Goal: Information Seeking & Learning: Find specific fact

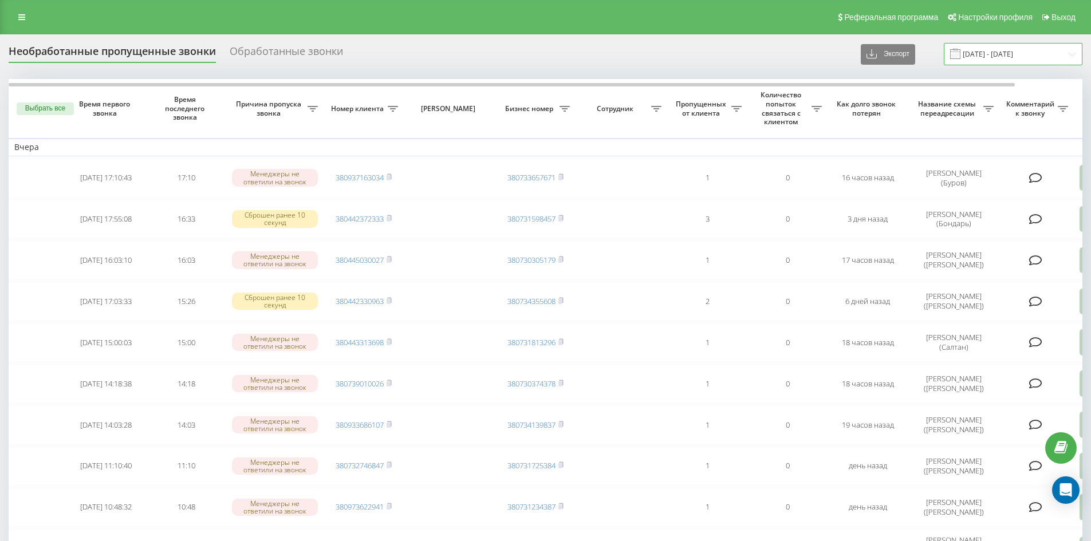
click at [1060, 57] on input "[DATE] - [DATE]" at bounding box center [1013, 54] width 139 height 22
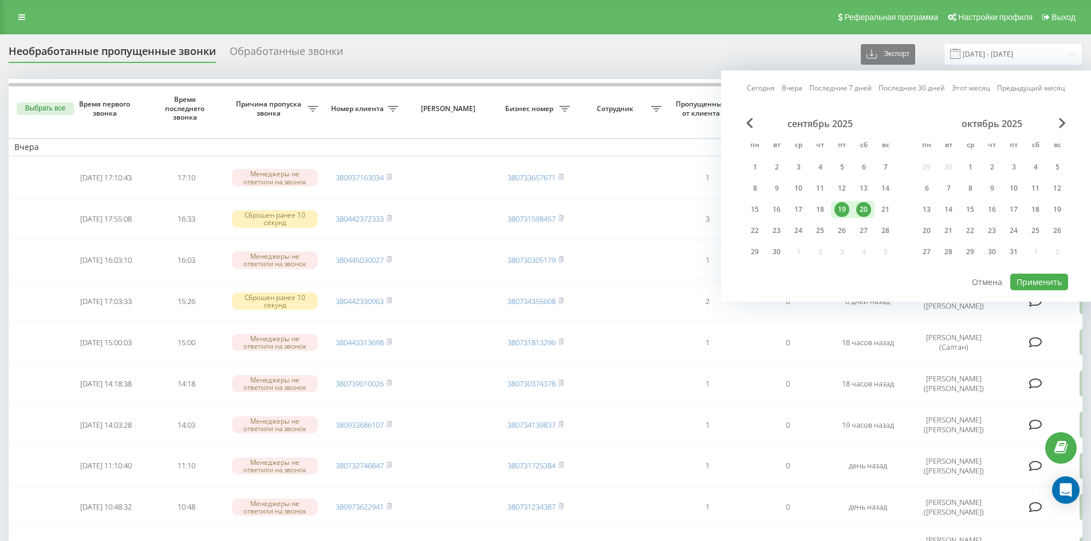
click at [867, 208] on div "20" at bounding box center [863, 209] width 15 height 15
click at [888, 208] on div "21" at bounding box center [885, 209] width 15 height 15
click at [1041, 282] on button "Применить" at bounding box center [1039, 282] width 58 height 17
type input "[DATE] - [DATE]"
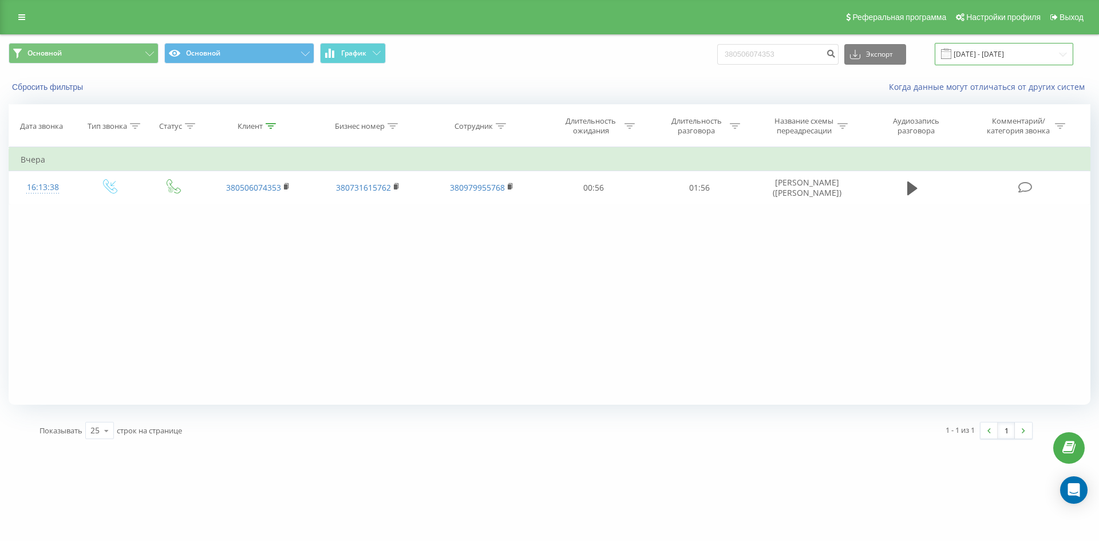
click at [1060, 58] on input "20.06.2025 - 20.09.2025" at bounding box center [1004, 54] width 139 height 22
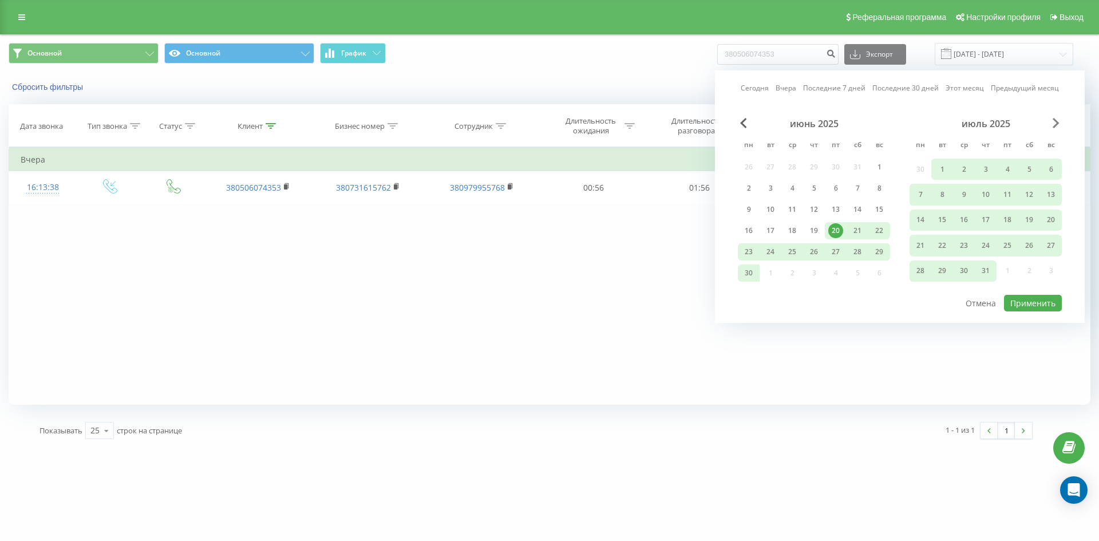
click at [1056, 125] on span "Next Month" at bounding box center [1056, 123] width 7 height 10
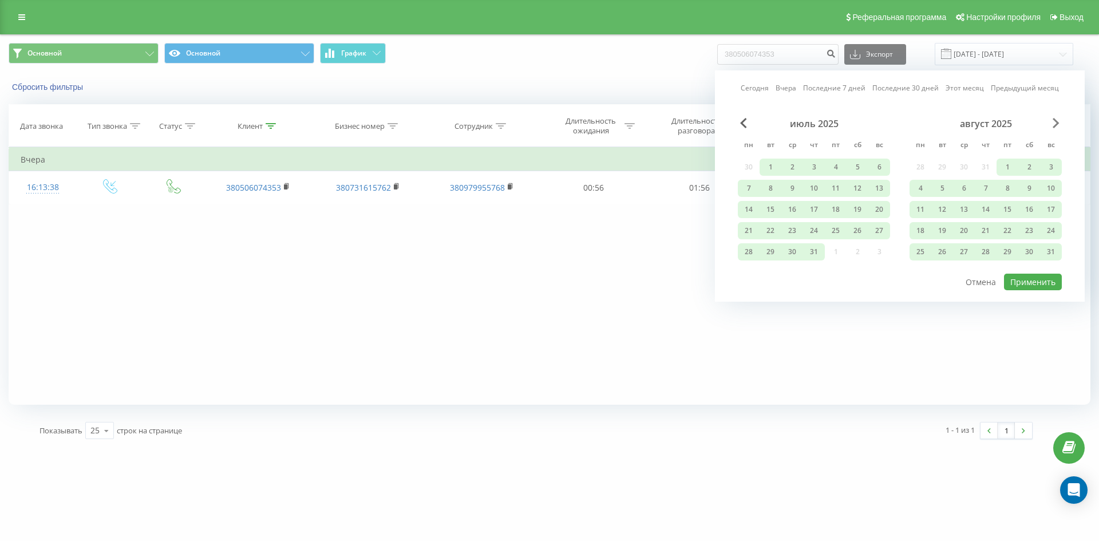
click at [1056, 125] on span "Next Month" at bounding box center [1056, 123] width 7 height 10
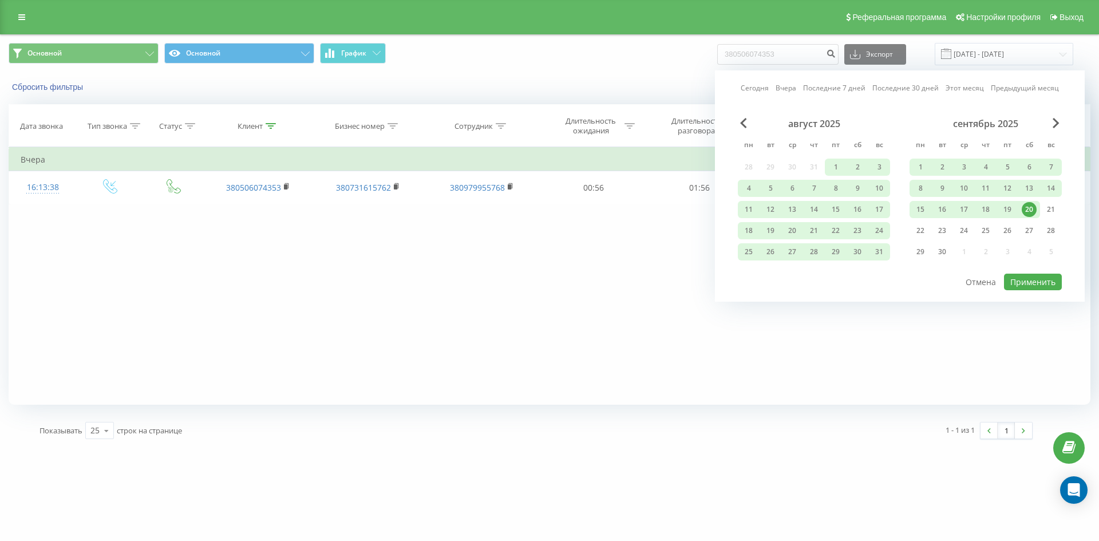
click at [1033, 207] on div "20" at bounding box center [1029, 209] width 15 height 15
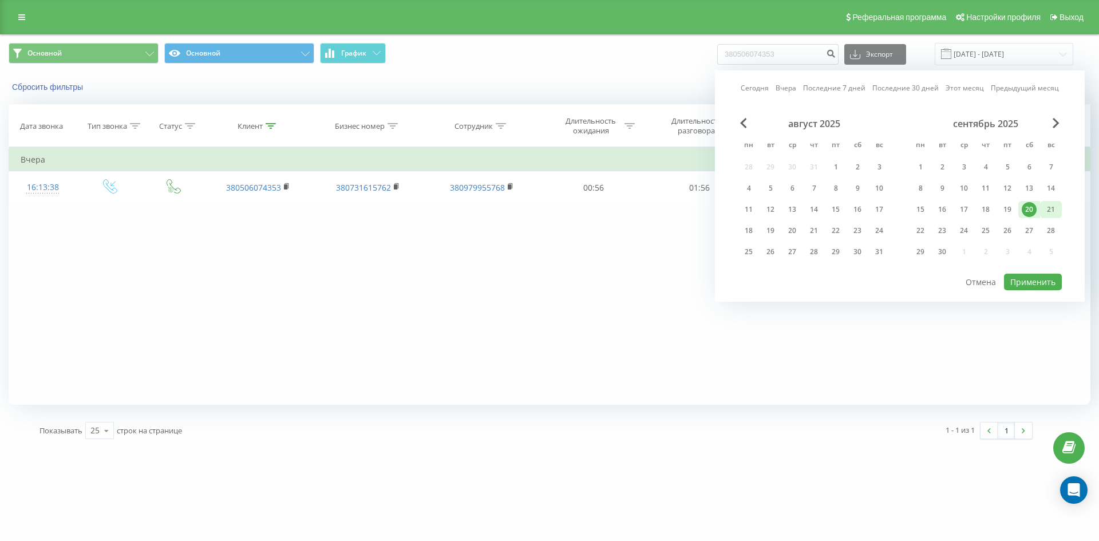
click at [1049, 203] on div "21" at bounding box center [1051, 209] width 15 height 15
click at [1031, 285] on button "Применить" at bounding box center [1033, 282] width 58 height 17
type input "20.09.2025 - 21.09.2025"
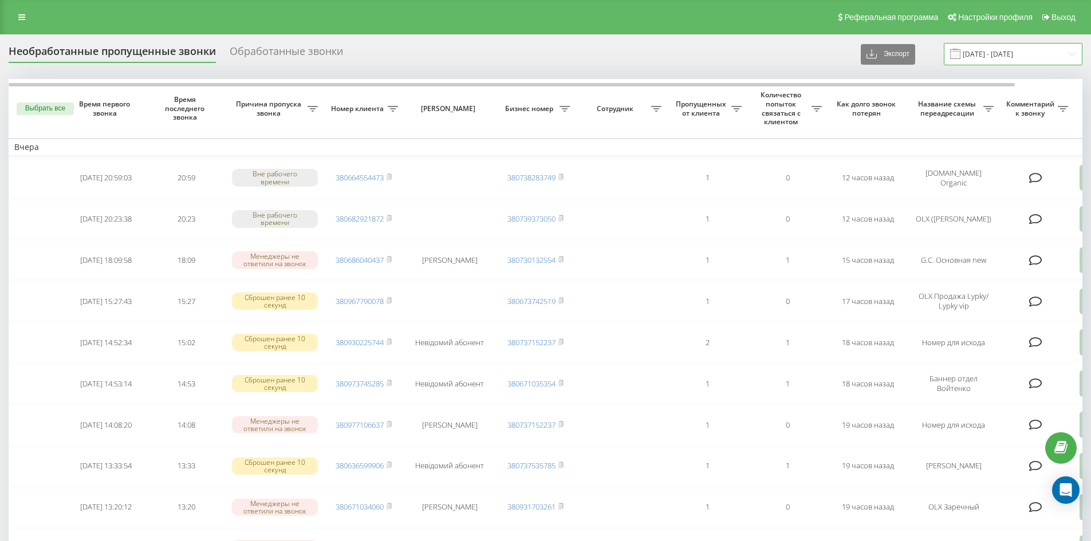
click at [1070, 57] on input "[DATE] - [DATE]" at bounding box center [1013, 54] width 139 height 22
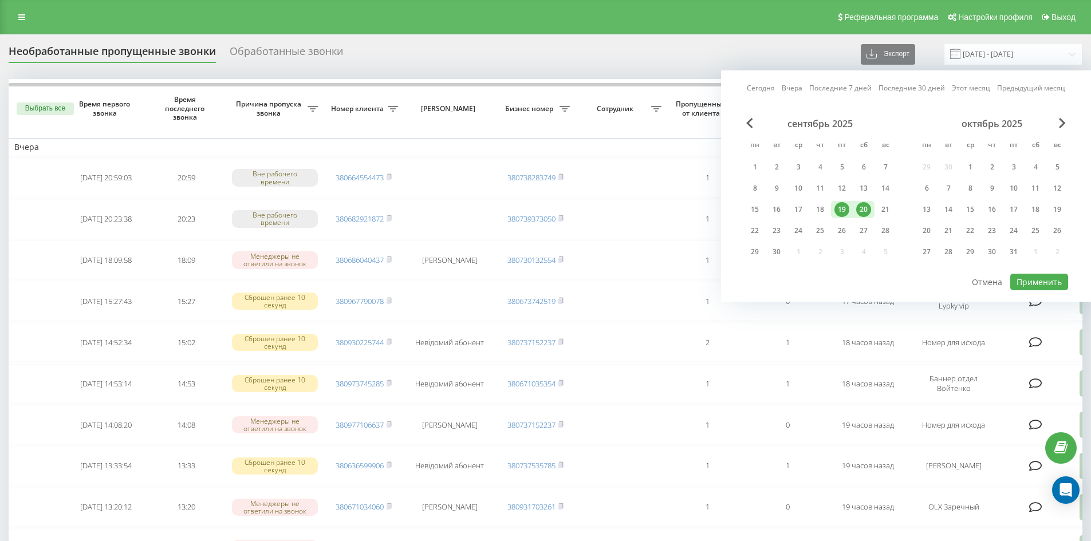
click at [862, 209] on div "20" at bounding box center [863, 209] width 15 height 15
click at [883, 211] on div "21" at bounding box center [885, 209] width 15 height 15
click at [1032, 282] on button "Применить" at bounding box center [1039, 282] width 58 height 17
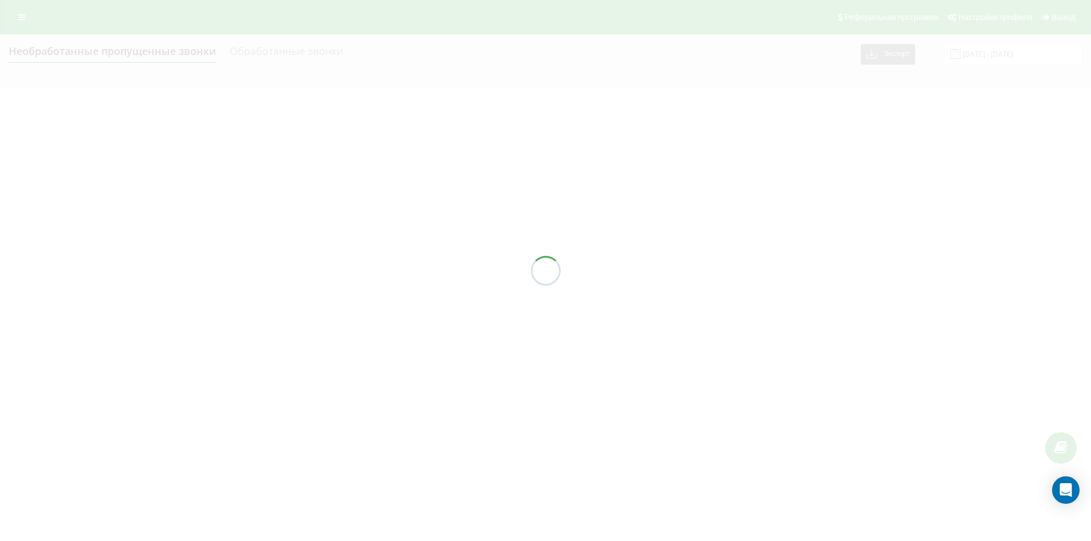
type input "[DATE] - [DATE]"
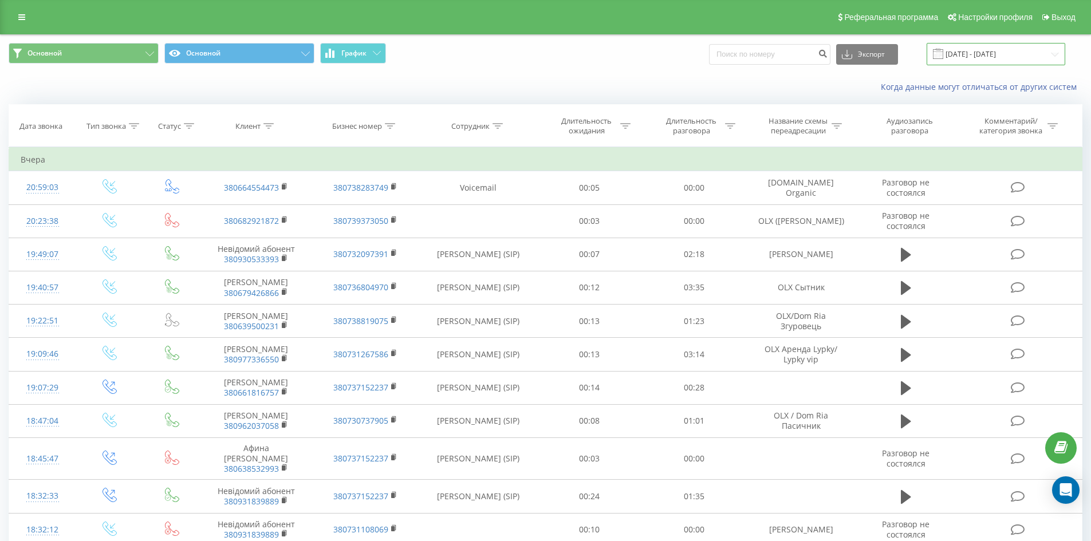
click at [1052, 54] on input "20.06.2025 - 20.09.2025" at bounding box center [995, 54] width 139 height 22
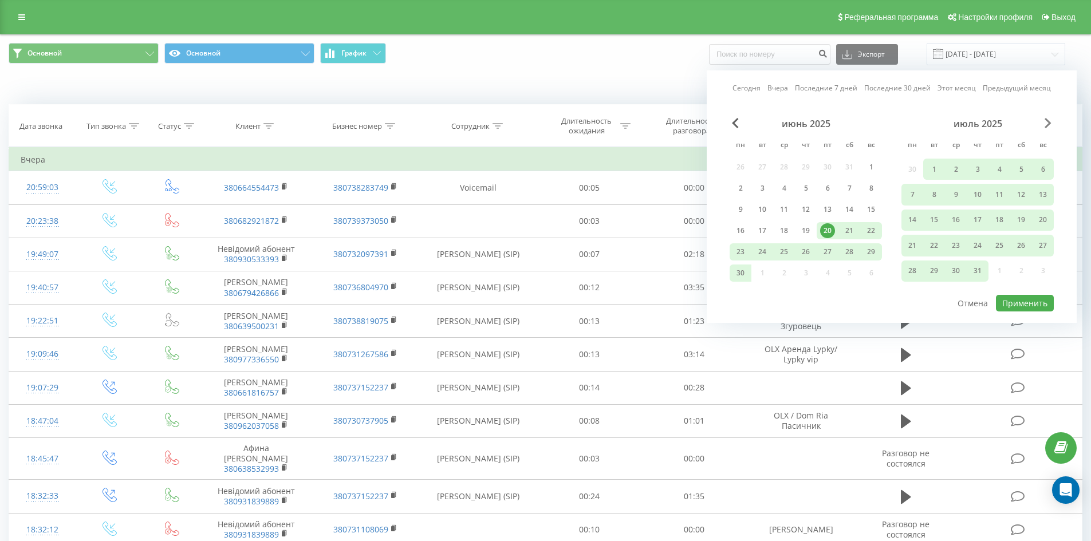
click at [1048, 123] on span "Next Month" at bounding box center [1047, 123] width 7 height 10
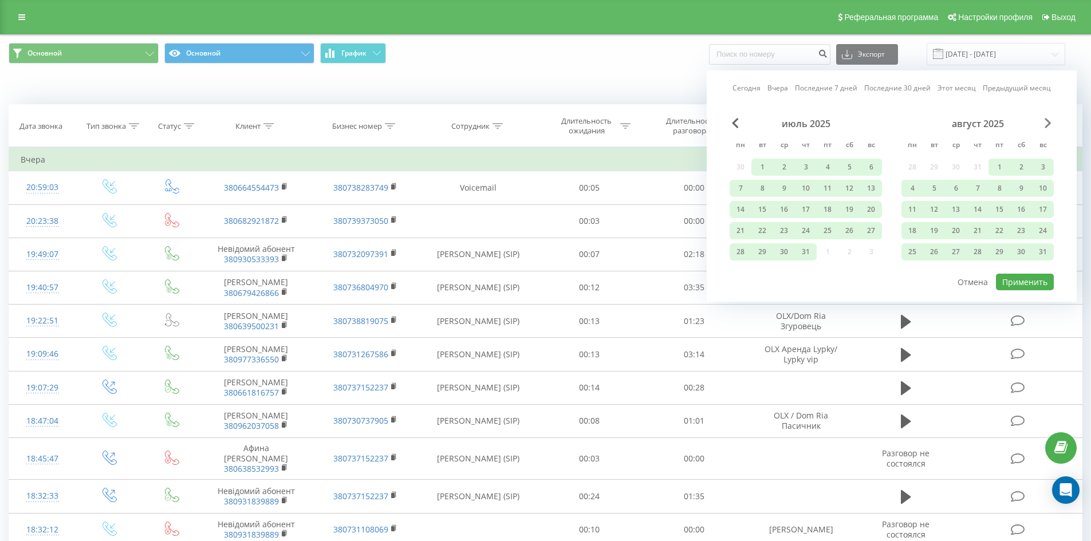
click at [1048, 123] on span "Next Month" at bounding box center [1047, 123] width 7 height 10
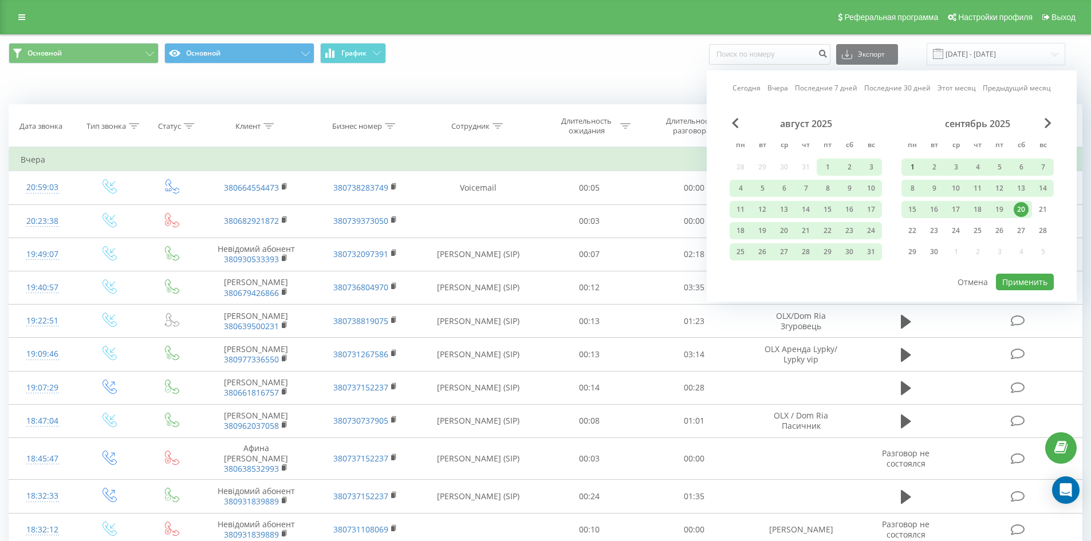
click at [911, 167] on div "1" at bounding box center [912, 167] width 15 height 15
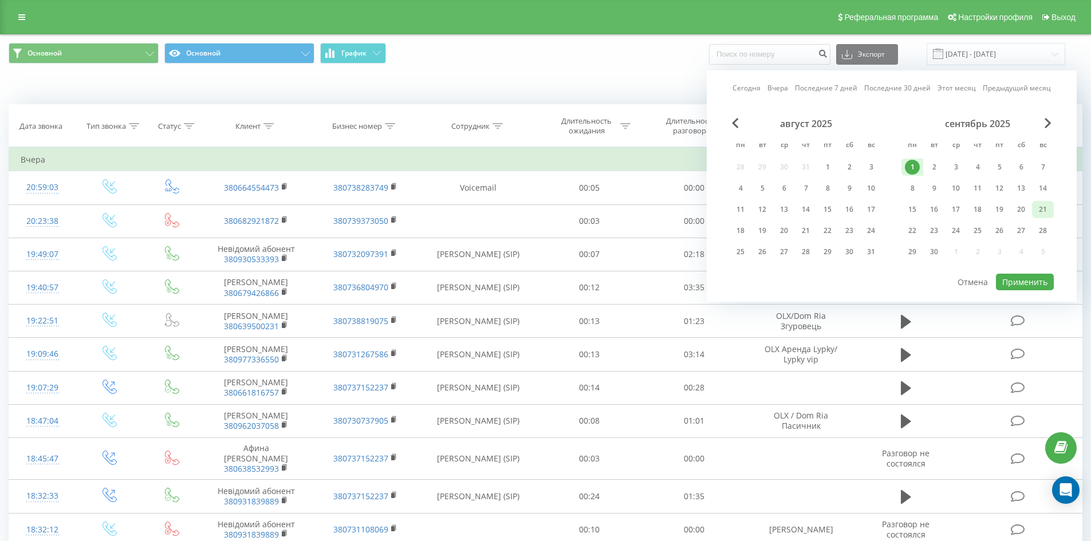
click at [1039, 208] on div "21" at bounding box center [1042, 209] width 15 height 15
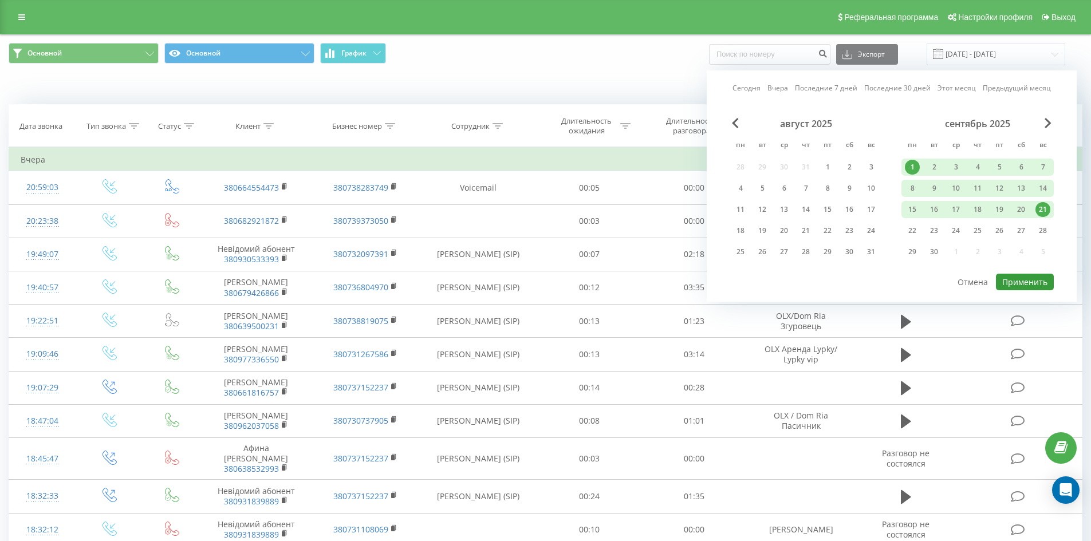
click at [1025, 279] on button "Применить" at bounding box center [1025, 282] width 58 height 17
type input "01.09.2025 - 21.09.2025"
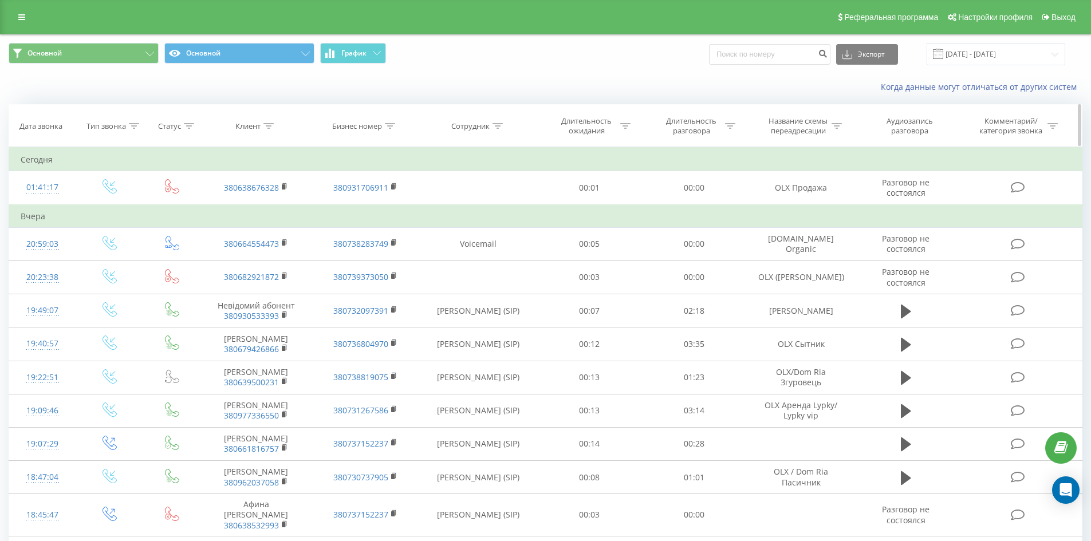
click at [499, 127] on icon at bounding box center [497, 126] width 10 height 6
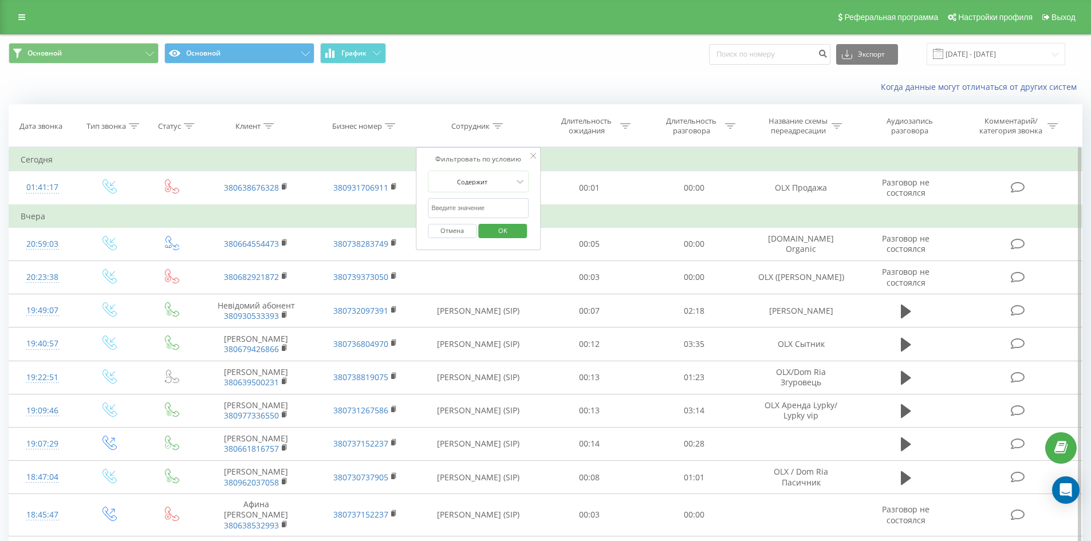
click at [513, 207] on input "text" at bounding box center [478, 208] width 101 height 20
type input "дзюман"
click at [509, 234] on span "OK" at bounding box center [503, 231] width 32 height 18
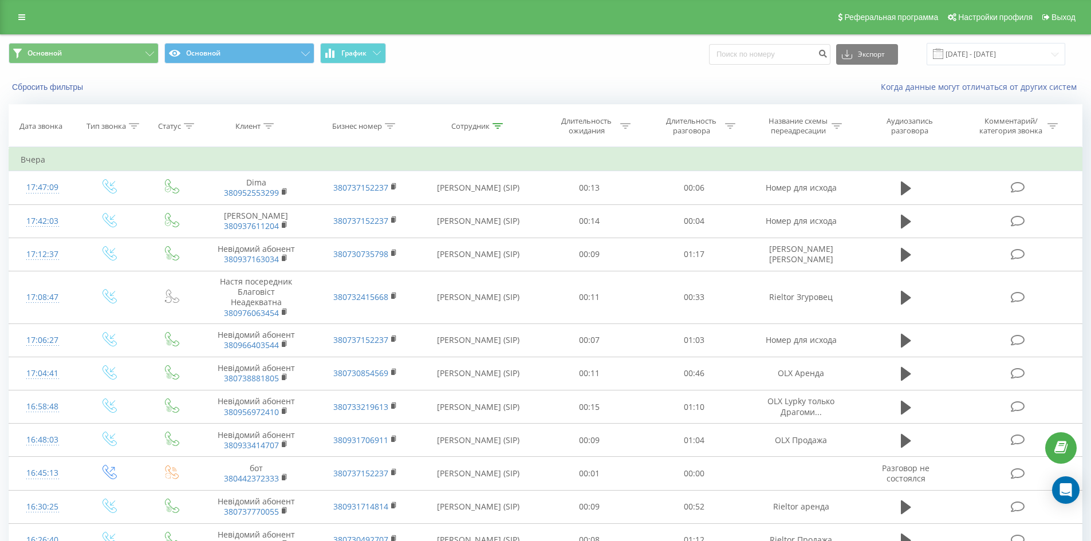
click at [40, 95] on div "Сбросить фильтры Когда данные могут отличаться от других систем" at bounding box center [546, 86] width 1090 height 27
click at [40, 92] on button "Сбросить фильтры" at bounding box center [49, 87] width 80 height 10
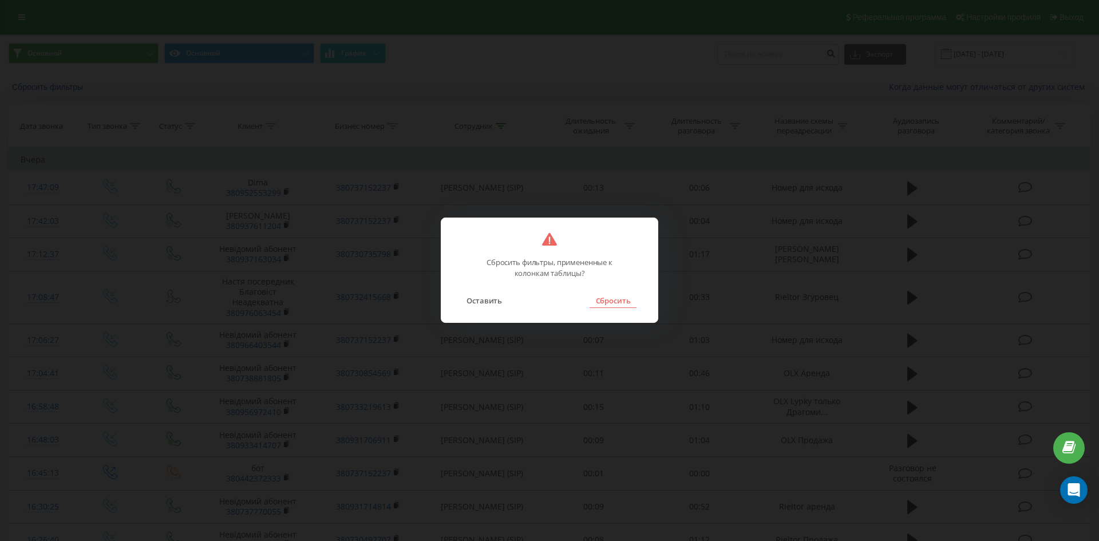
click at [621, 304] on button "Сбросить" at bounding box center [613, 300] width 46 height 15
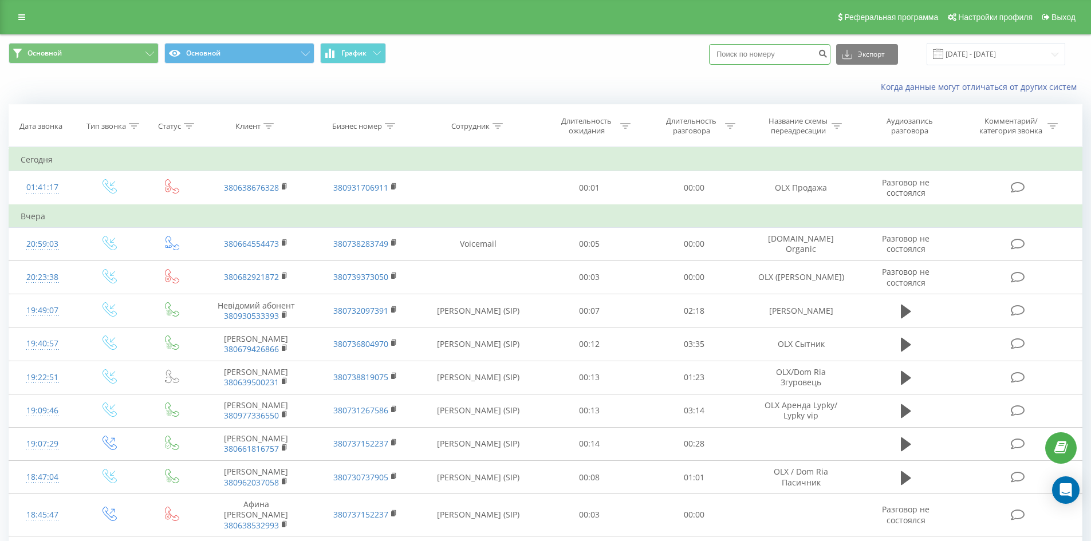
click at [737, 50] on input at bounding box center [769, 54] width 121 height 21
paste input "380682921872"
type input "380682921872"
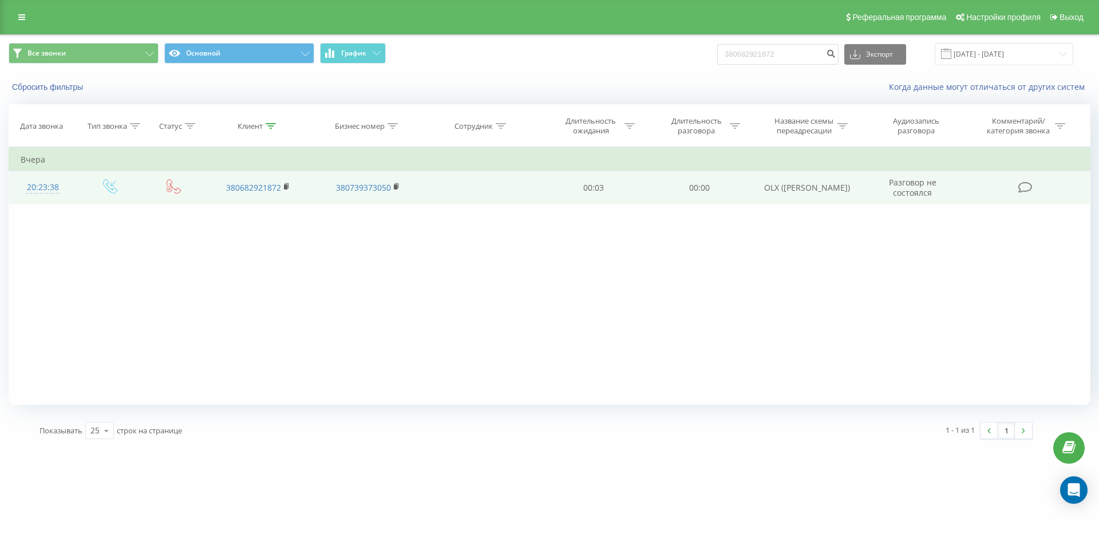
click at [827, 185] on td "OLX ([PERSON_NAME])" at bounding box center [807, 187] width 110 height 33
copy td "OLX ([PERSON_NAME])"
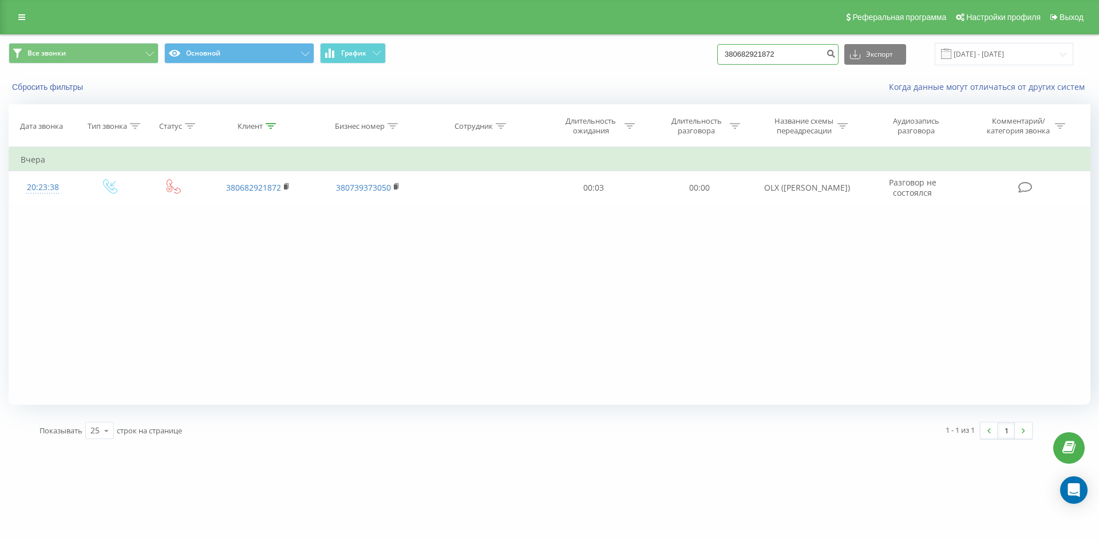
click at [789, 62] on input "380682921872" at bounding box center [777, 54] width 121 height 21
paste input "380664554473"
type input "380664554473"
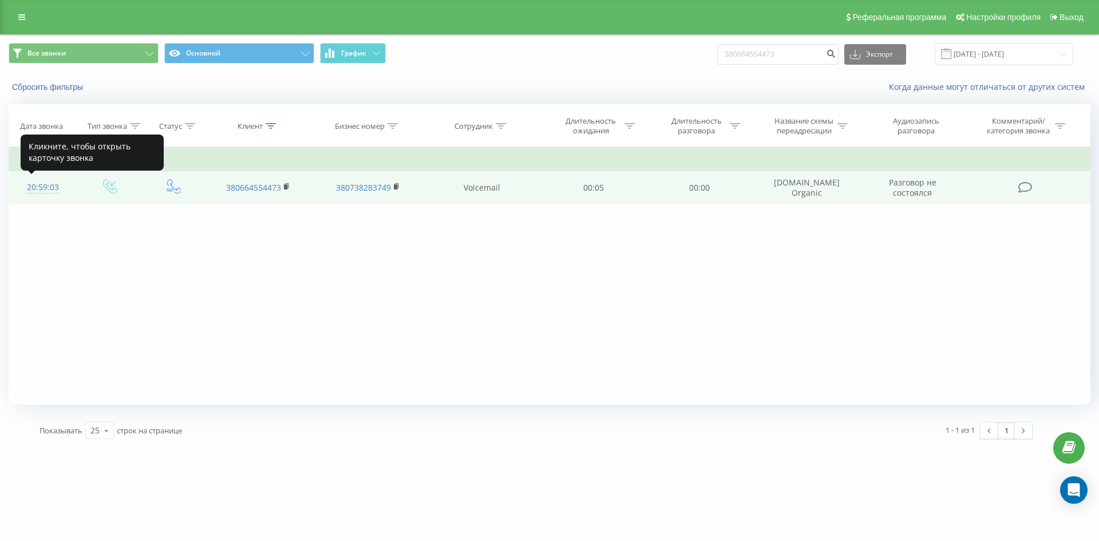
click at [45, 188] on div "20:59:03" at bounding box center [43, 187] width 45 height 22
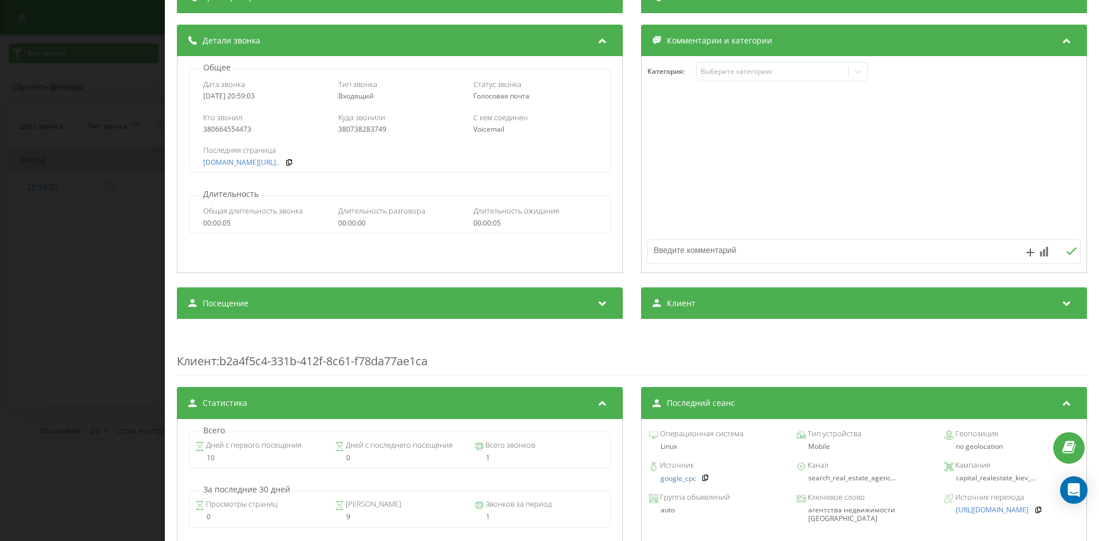
scroll to position [115, 0]
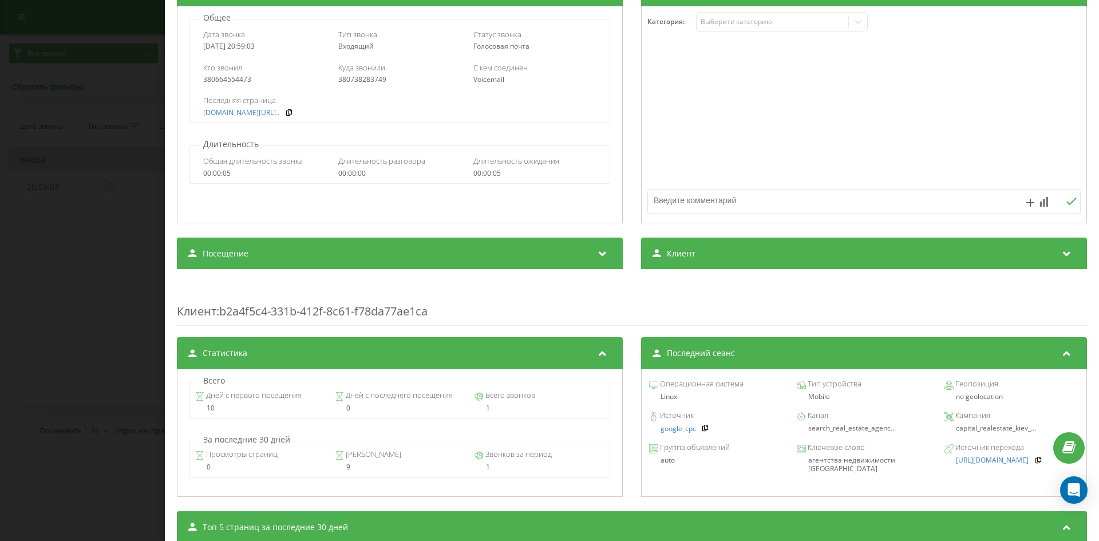
click at [125, 254] on div "Звонок : ua5_-1758391143.7178675 Транскрипция Для анализа AI будущих звонков на…" at bounding box center [549, 270] width 1099 height 541
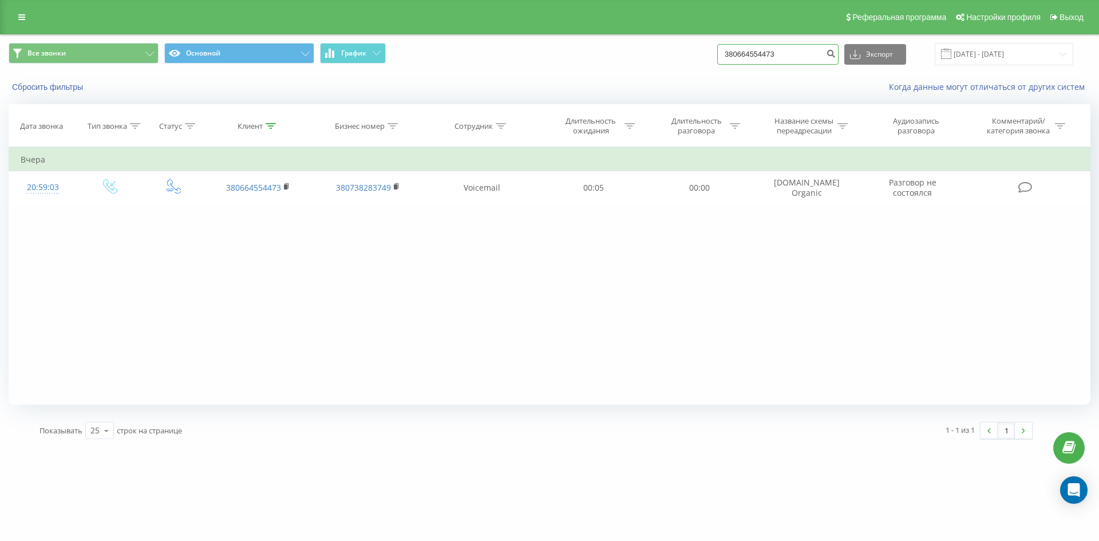
click at [777, 49] on input "380664554473" at bounding box center [777, 54] width 121 height 21
paste input "380638676328"
type input "380638676328"
